Goal: Task Accomplishment & Management: Complete application form

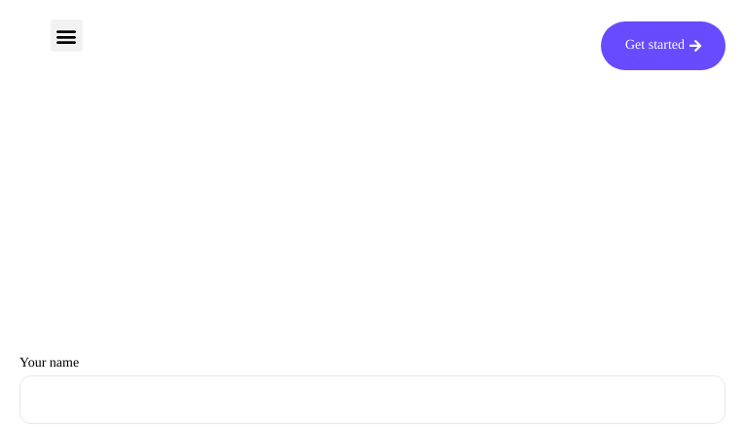
type input "CDKPyhynBEtdgEcG"
type input "[EMAIL_ADDRESS][DOMAIN_NAME]"
type input "lTNHFCqjM"
type input "KusagxEJYnicjG"
type input "[EMAIL_ADDRESS][DOMAIN_NAME]"
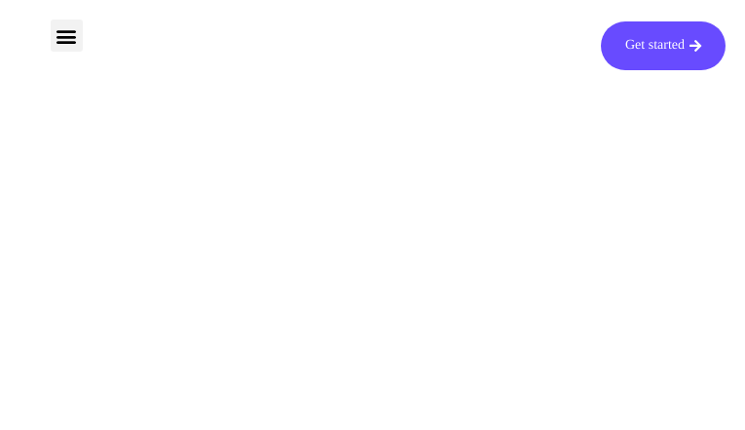
type input "ffpHbHjg"
